Goal: Check status: Check status

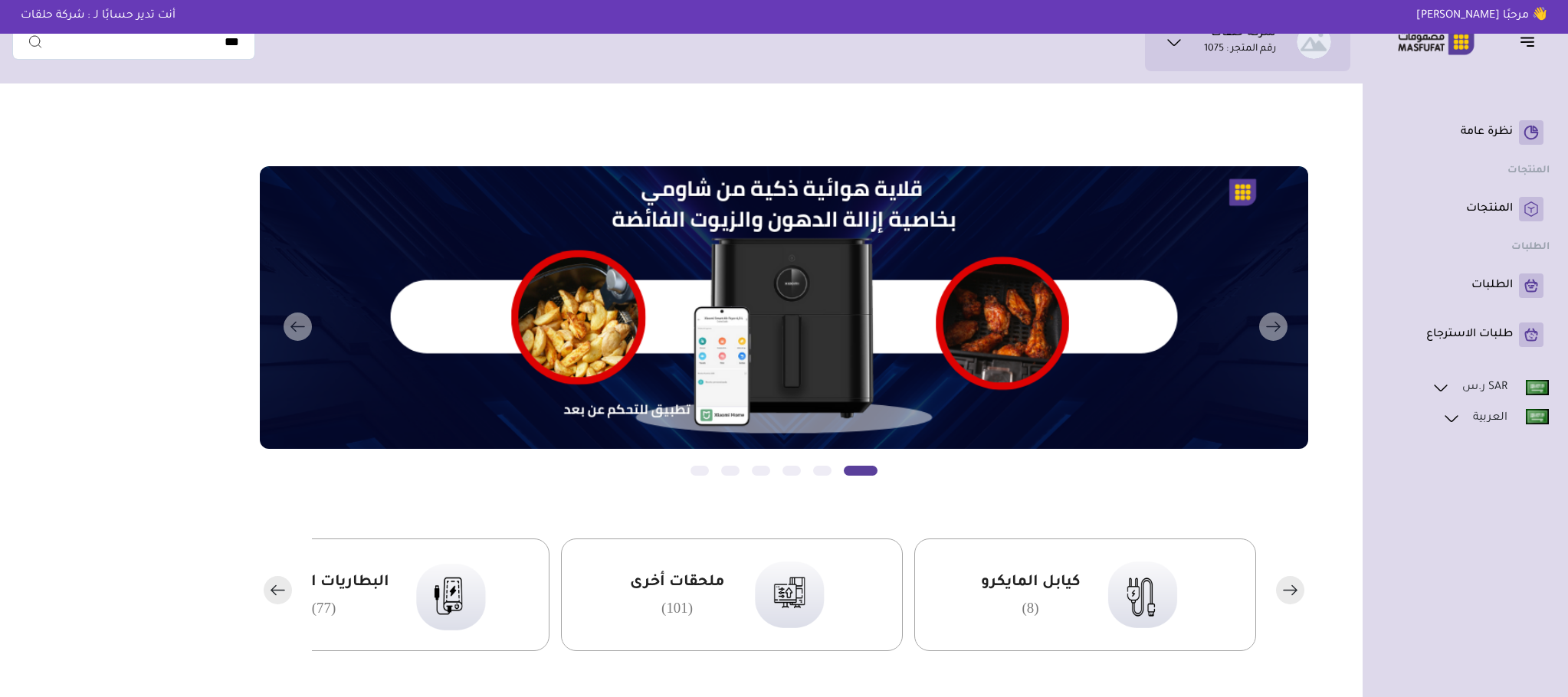
click at [1504, 292] on p "الطلبات" at bounding box center [1492, 285] width 42 height 15
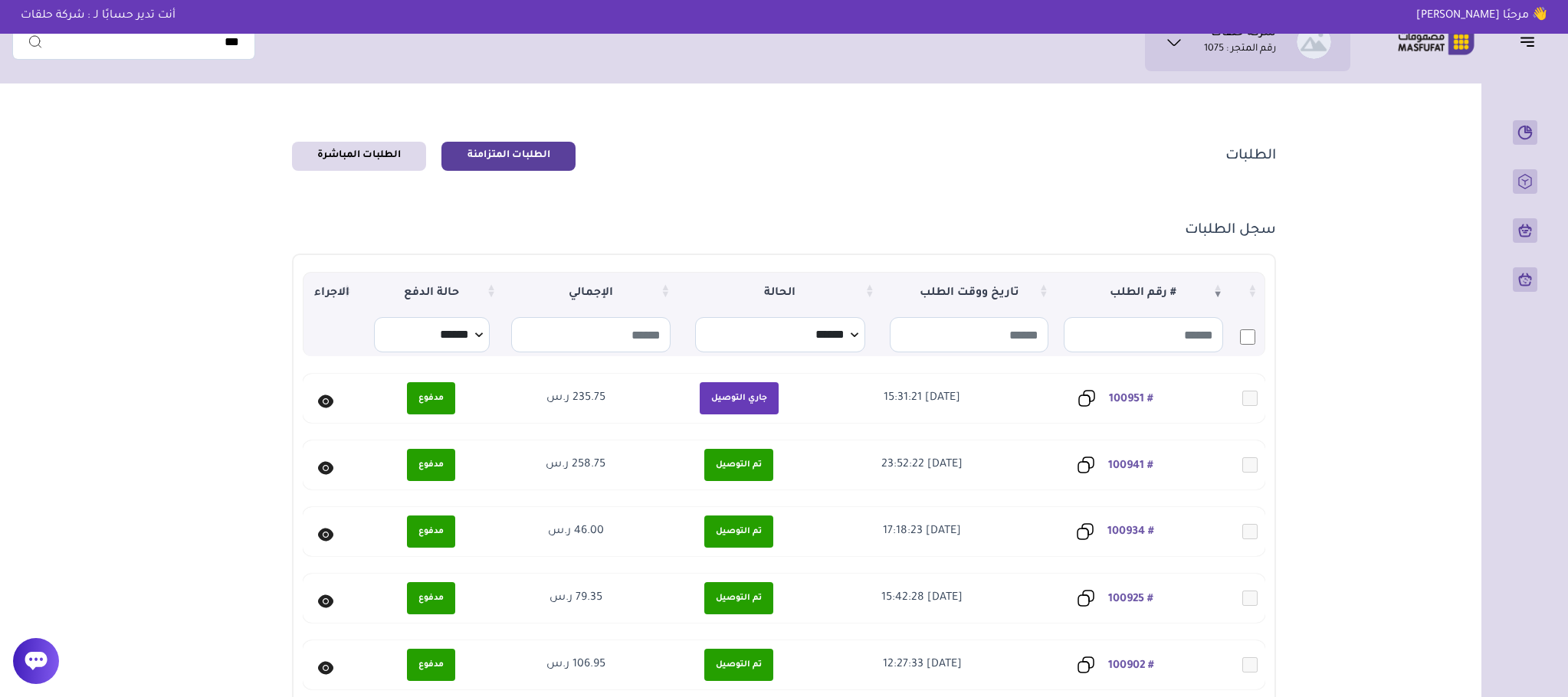
click at [1132, 526] on link "# 100934" at bounding box center [1131, 532] width 46 height 12
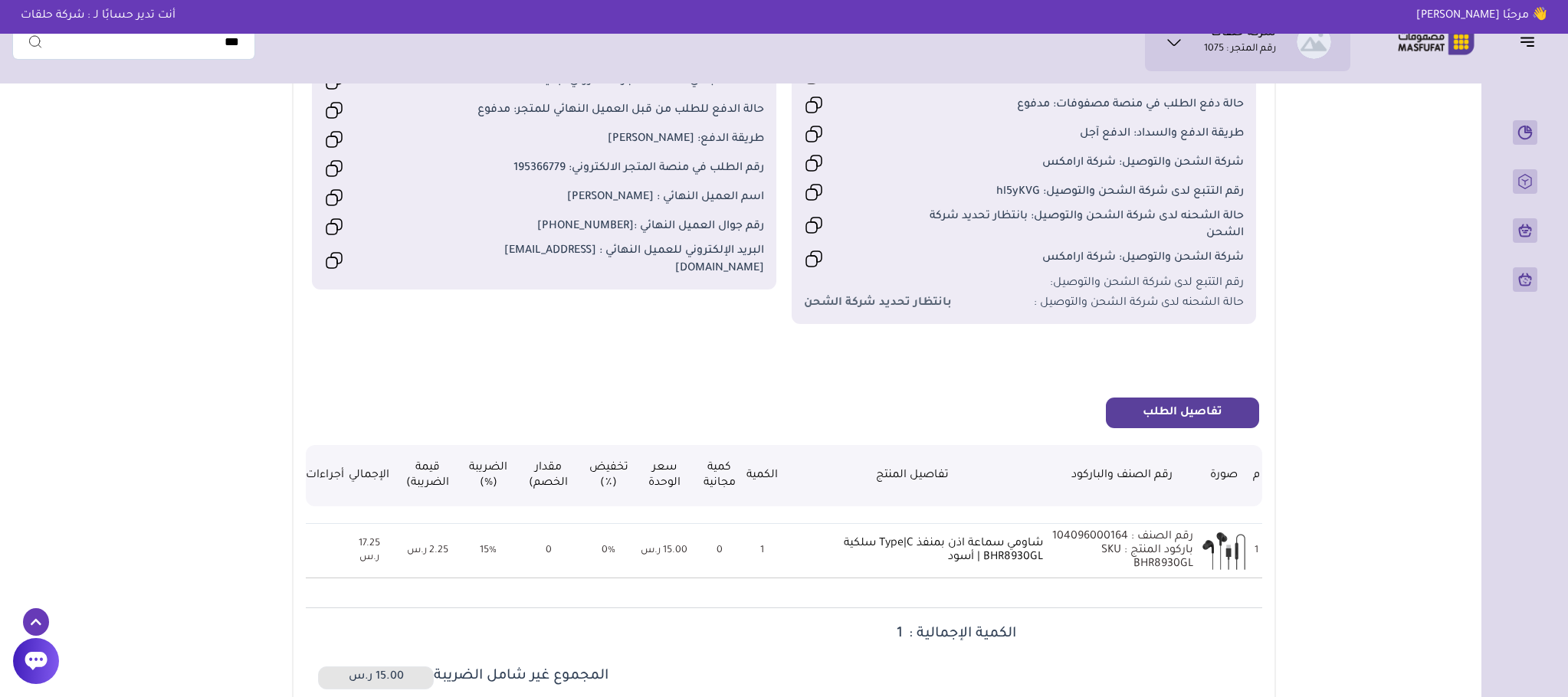
scroll to position [230, 0]
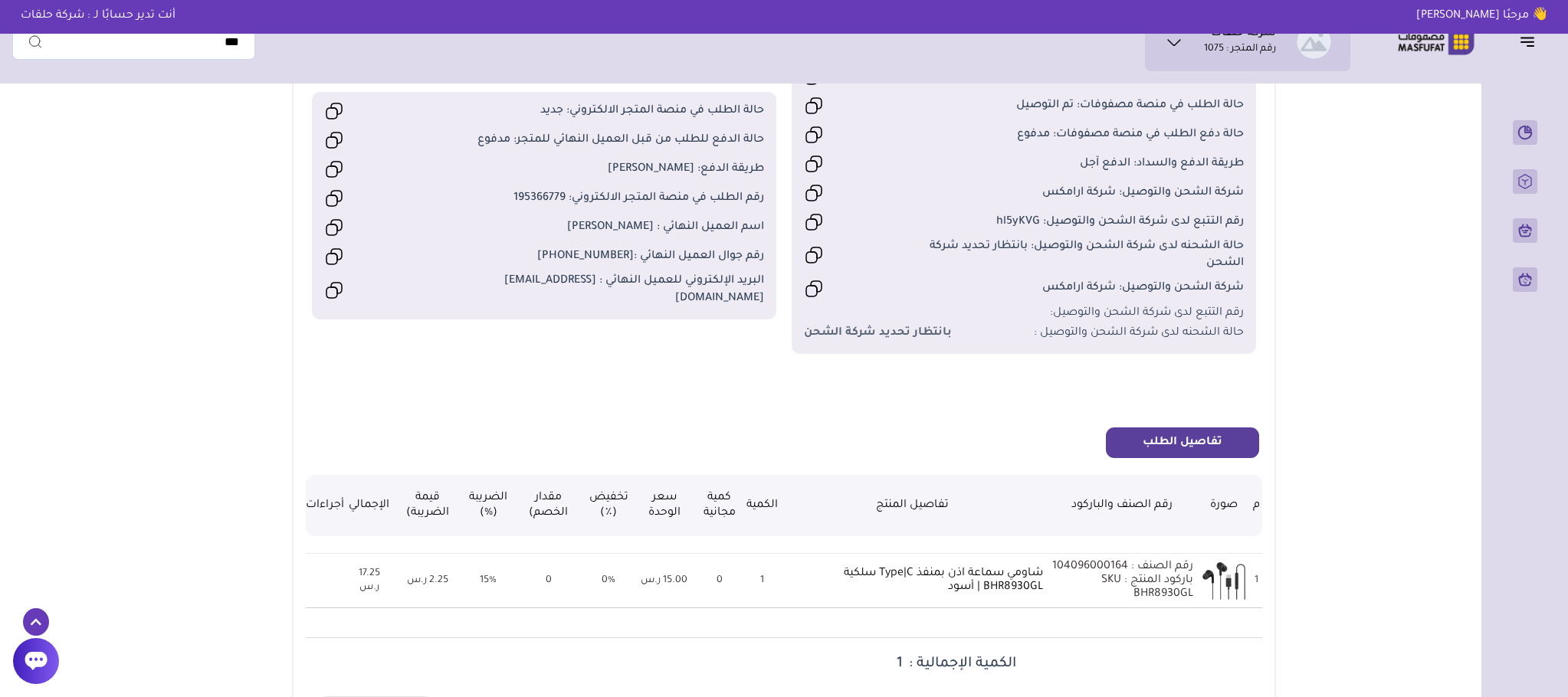
click at [520, 207] on span "رقم الطلب في منصة المتجر الالكتروني: 195366779" at bounding box center [599, 198] width 330 height 17
copy span "195366779"
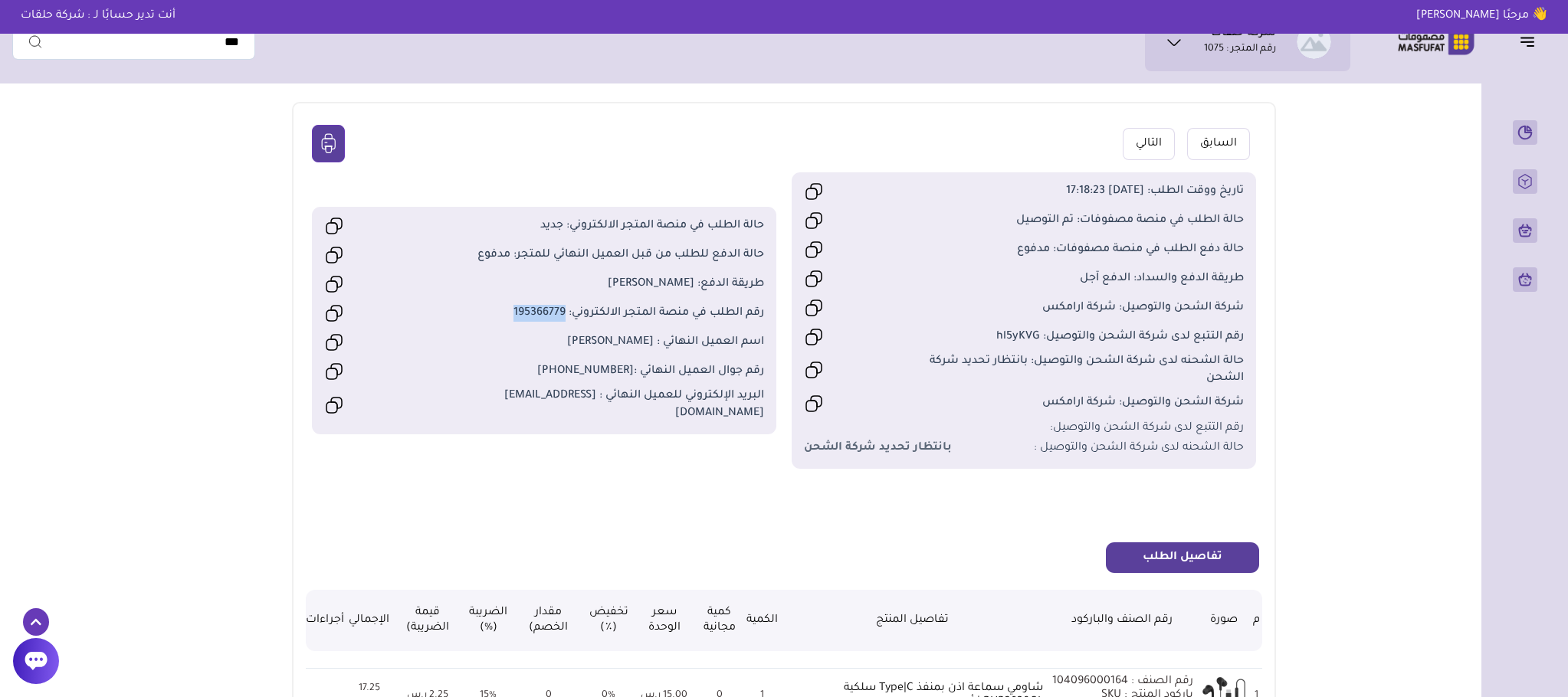
scroll to position [0, 0]
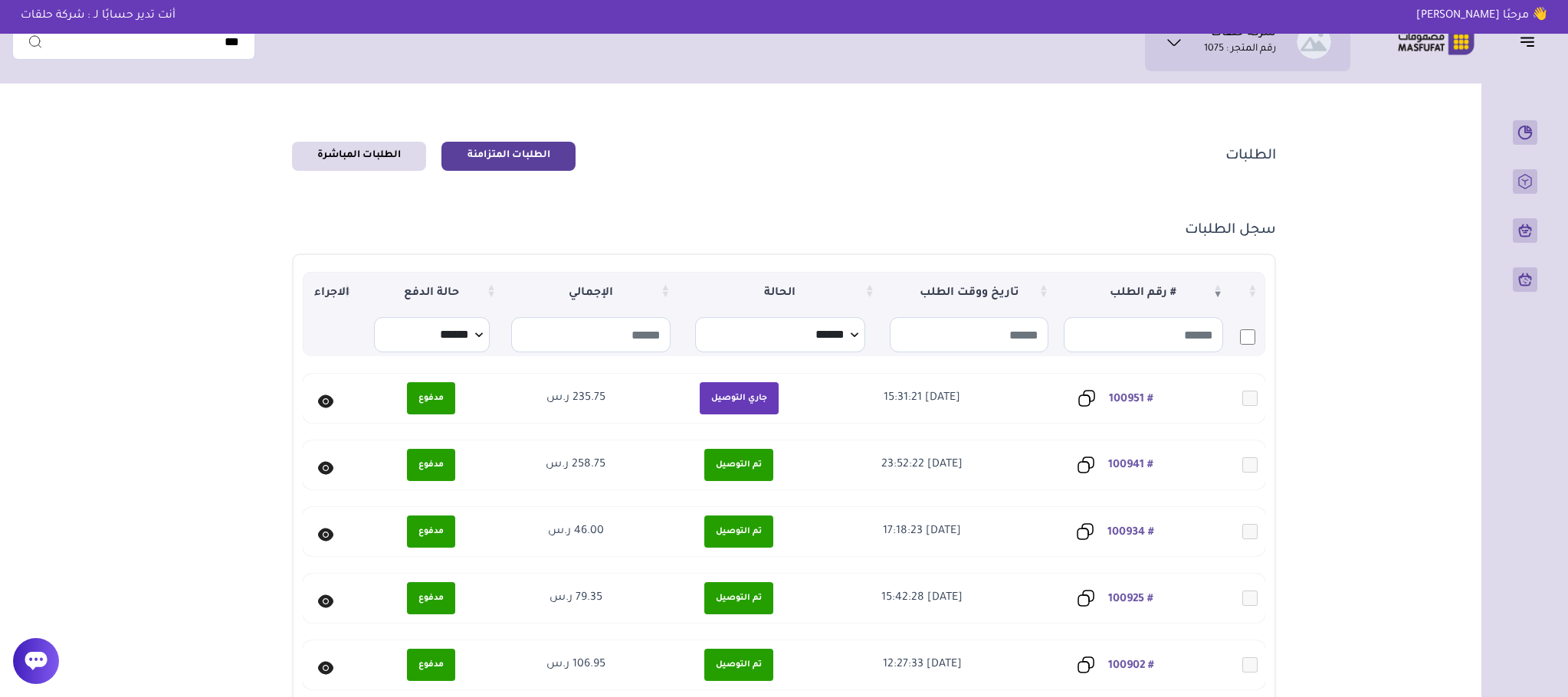
click at [1134, 453] on td "# 100941" at bounding box center [1111, 465] width 195 height 49
click at [1125, 462] on link "# 100941" at bounding box center [1131, 465] width 45 height 12
click at [1144, 526] on link "# 100934" at bounding box center [1131, 532] width 46 height 12
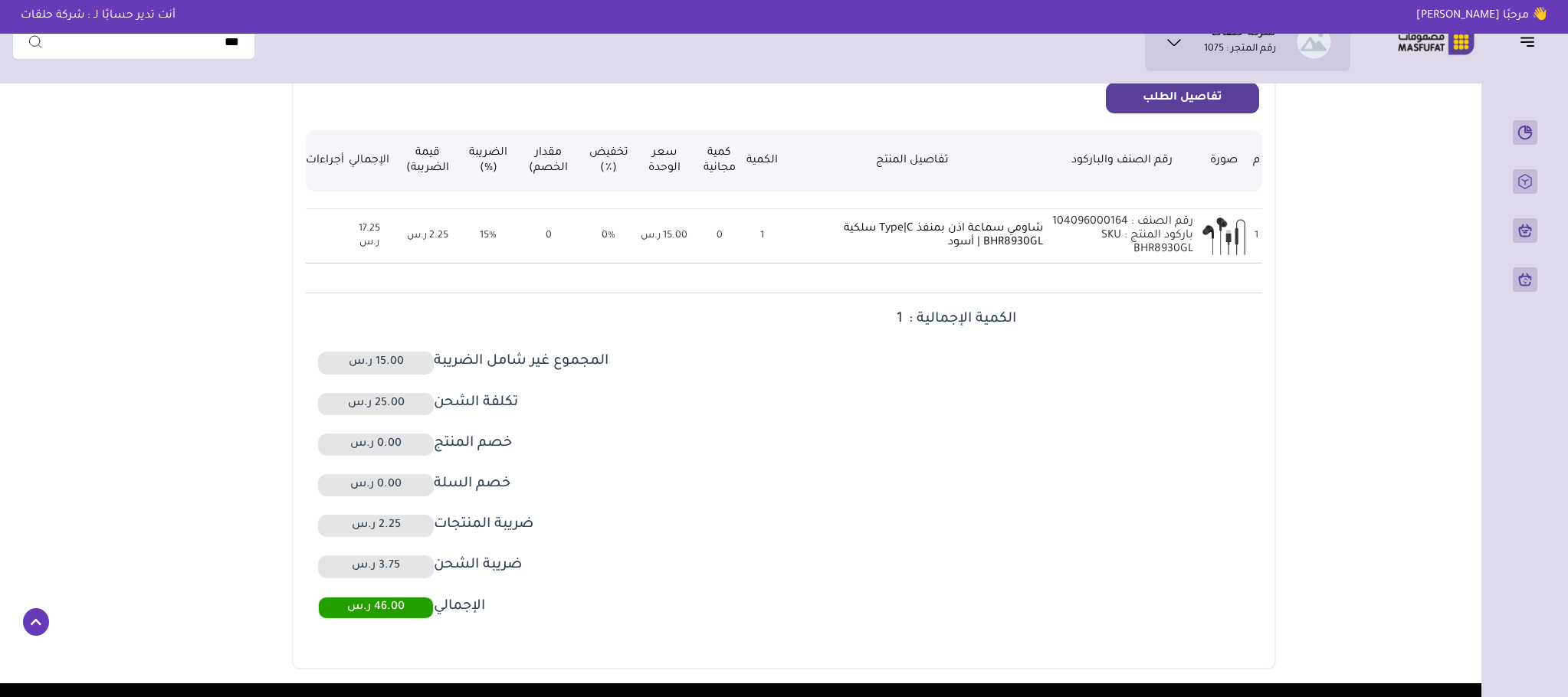
scroll to position [574, 0]
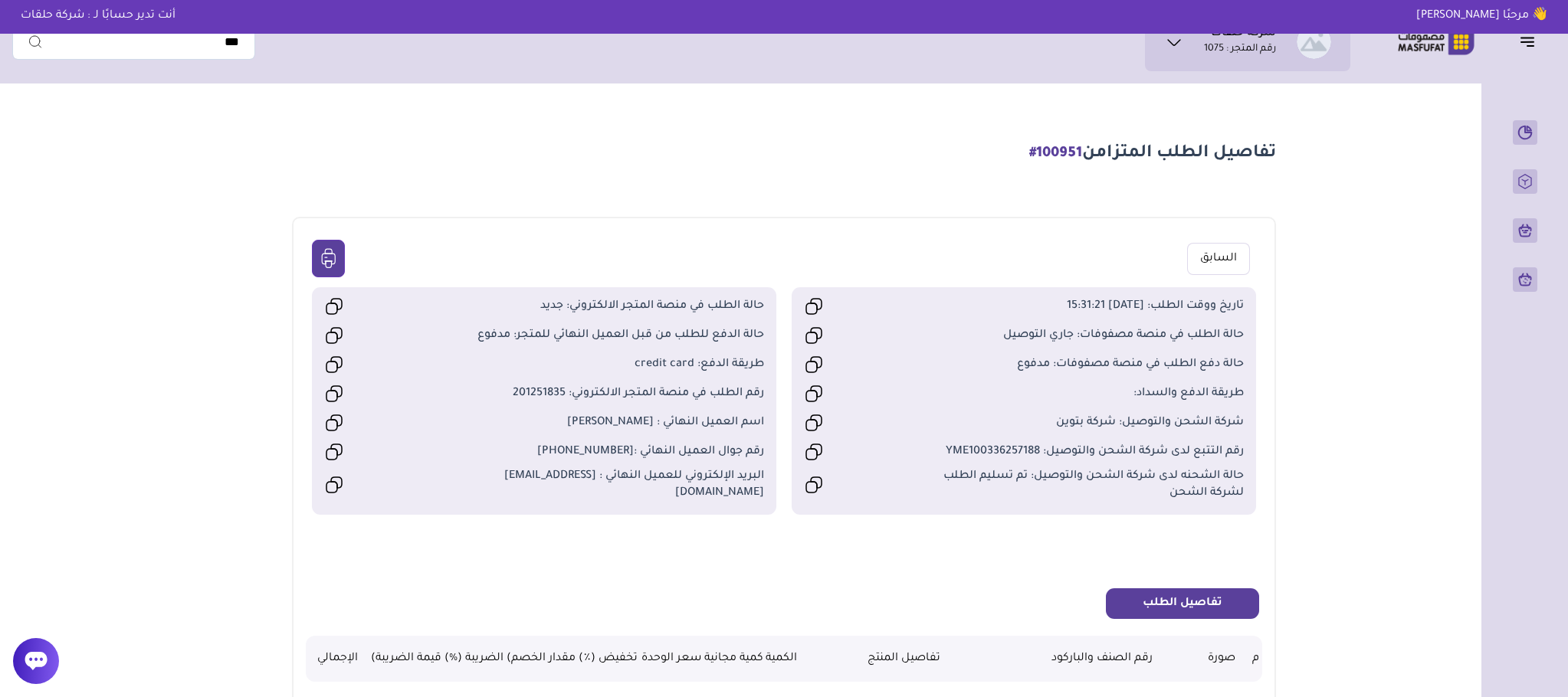
click at [637, 431] on span "اسم العميل النهائي : [PERSON_NAME]" at bounding box center [599, 423] width 330 height 17
click at [626, 431] on span "اسم العميل النهائي : [PERSON_NAME]" at bounding box center [599, 423] width 330 height 17
click at [633, 430] on span "اسم العميل النهائي : [PERSON_NAME]" at bounding box center [599, 423] width 330 height 17
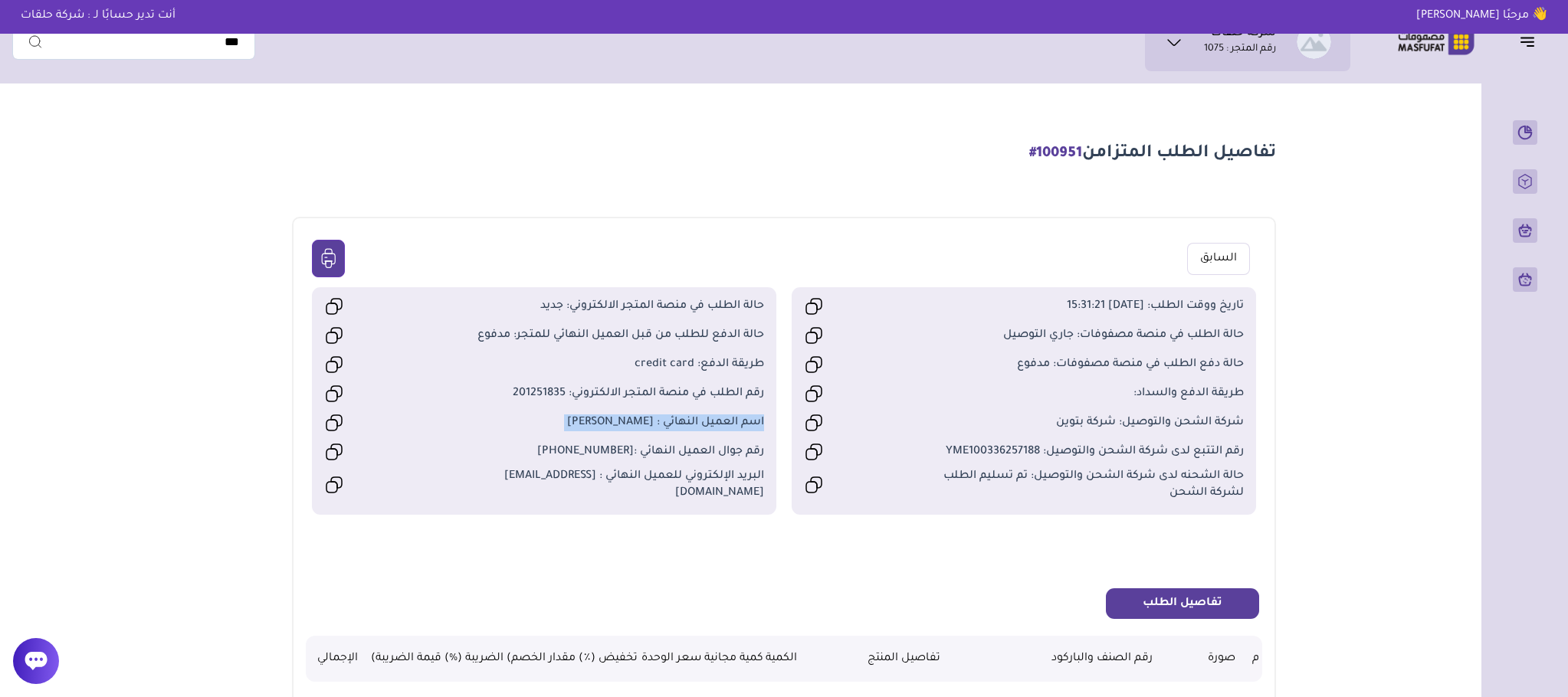
click at [633, 430] on span "اسم العميل النهائي : Ali Hassan" at bounding box center [599, 423] width 330 height 17
click at [586, 431] on span "اسم العميل النهائي : Ali Hassan" at bounding box center [599, 423] width 330 height 17
drag, startPoint x: 598, startPoint y: 426, endPoint x: 614, endPoint y: 426, distance: 16.0
click at [614, 426] on span "اسم العميل النهائي : Ali Hassan" at bounding box center [599, 423] width 330 height 17
click at [646, 431] on span "اسم العميل النهائي : Ali Hassan" at bounding box center [599, 423] width 330 height 17
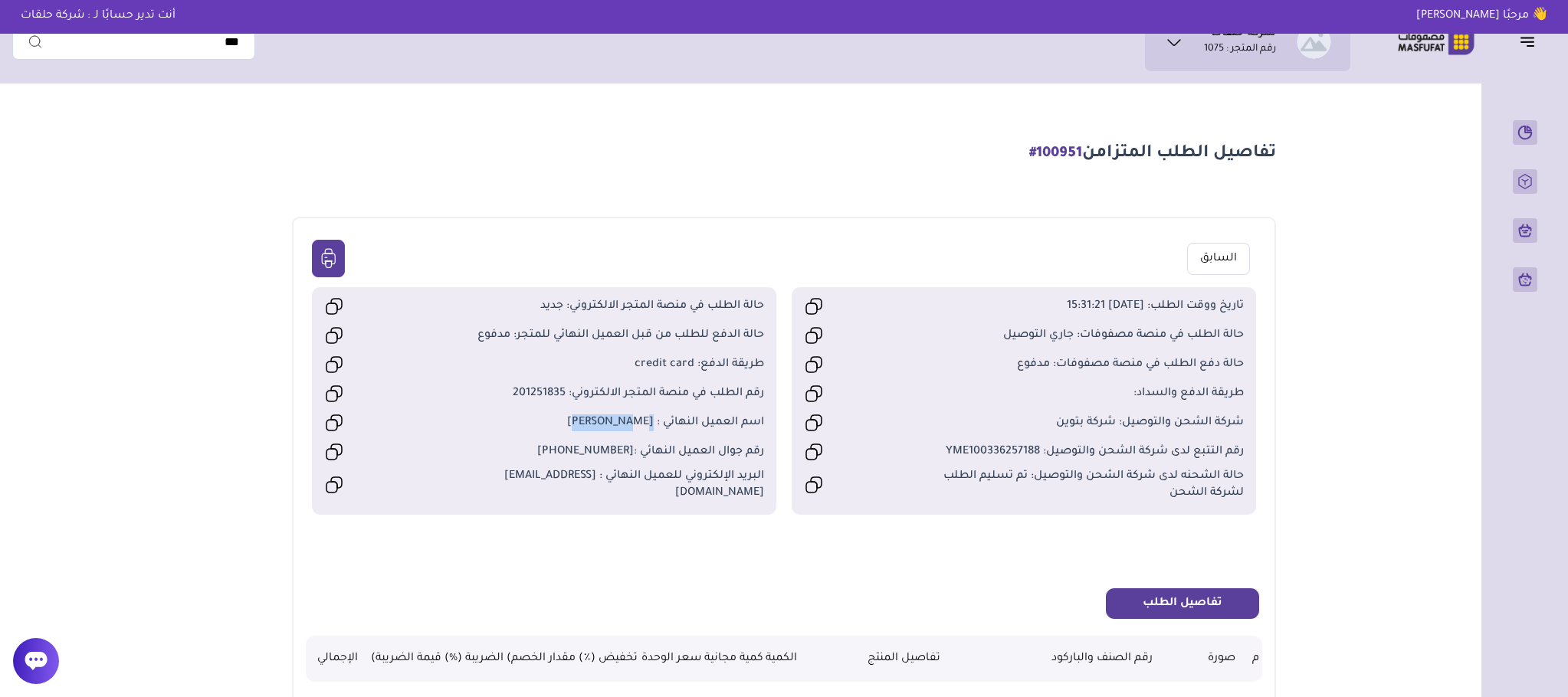
drag, startPoint x: 598, startPoint y: 426, endPoint x: 653, endPoint y: 433, distance: 55.4
click at [653, 431] on span "اسم العميل النهائي : Ali Hassan" at bounding box center [599, 423] width 330 height 17
copy span "Ali Hassan"
click at [536, 396] on span "رقم الطلب في منصة المتجر الالكتروني: 201251835" at bounding box center [599, 393] width 330 height 17
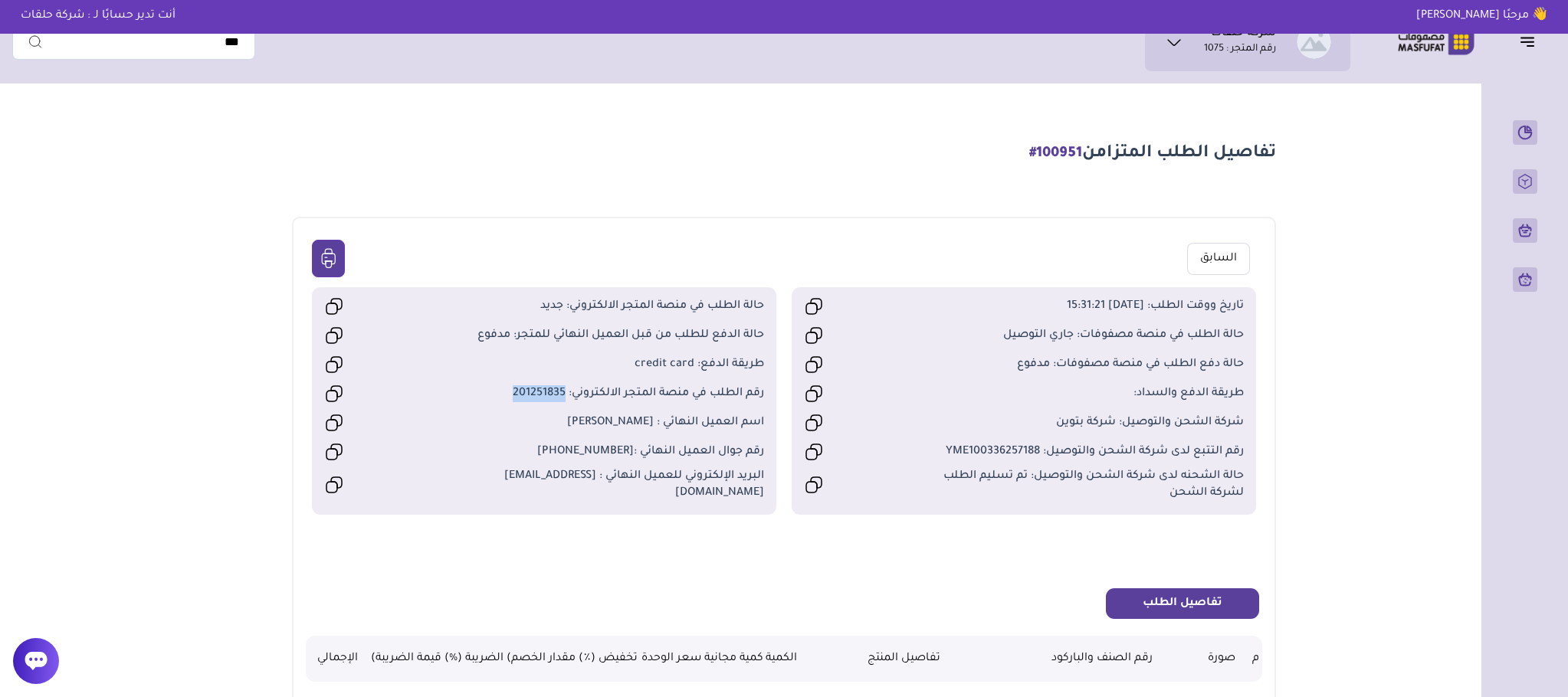
copy span "201251835"
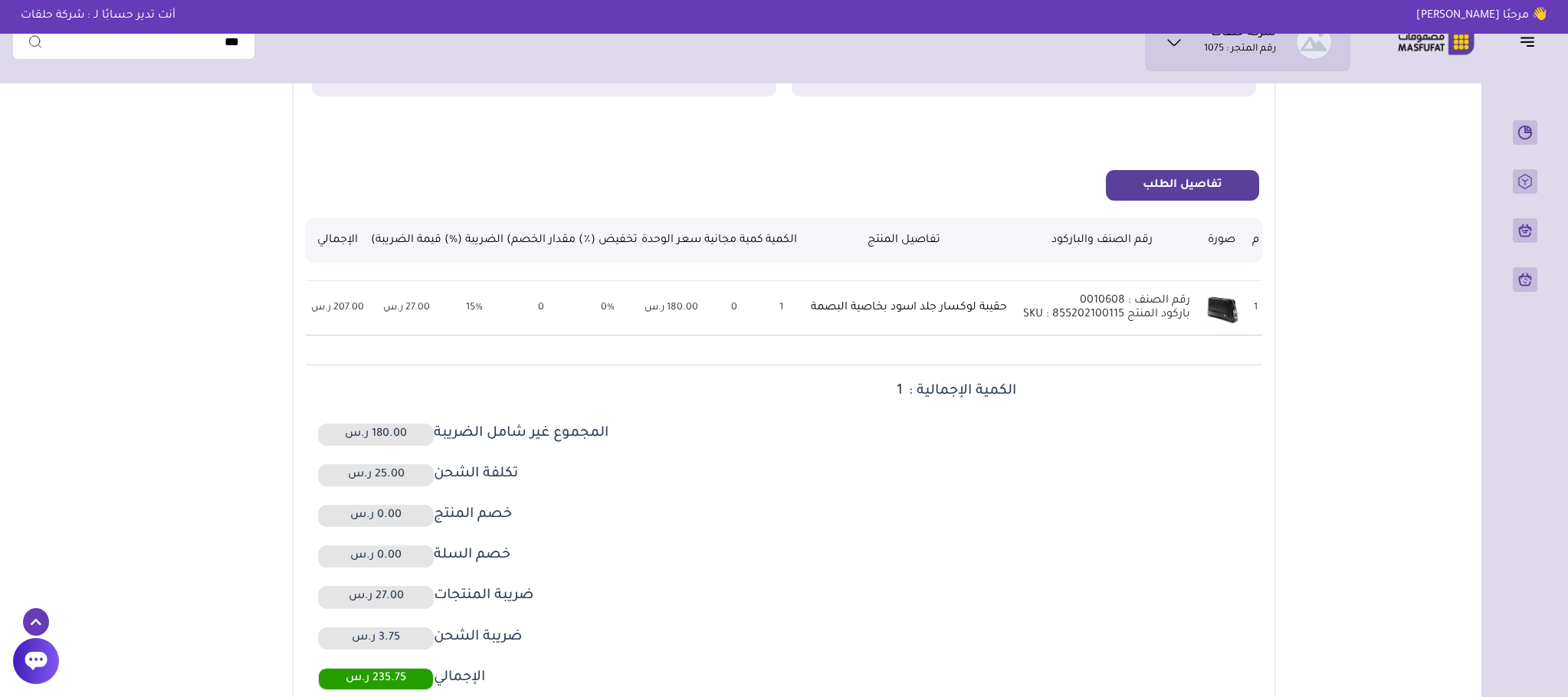
scroll to position [460, 0]
